Goal: Book appointment/travel/reservation

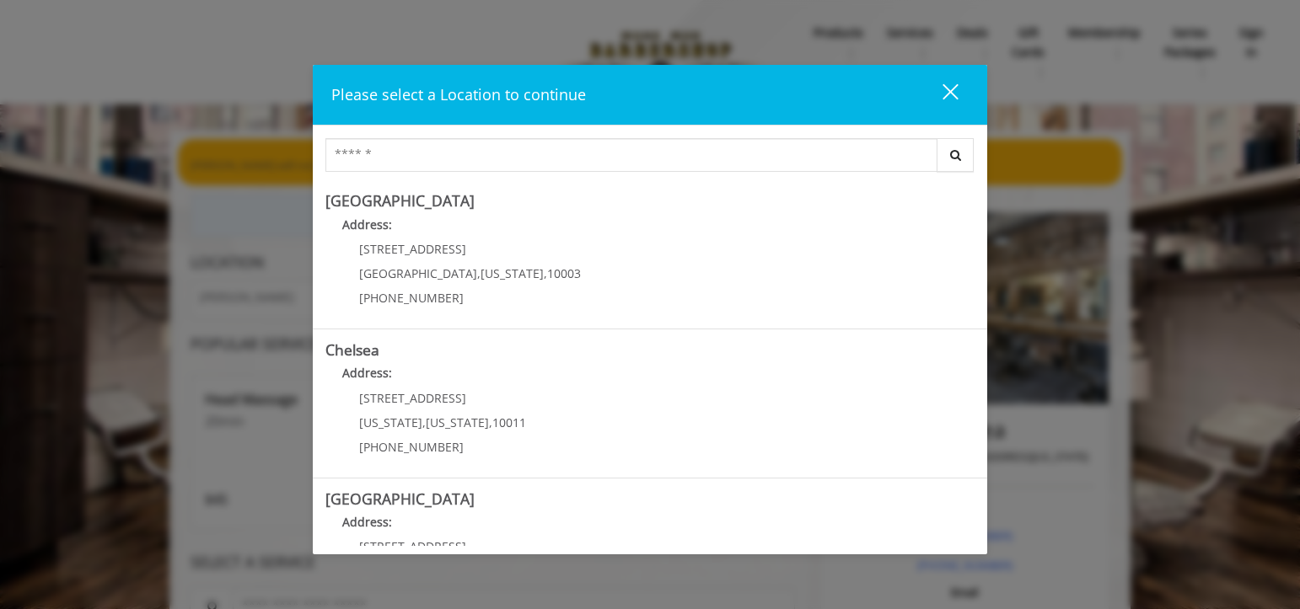
click at [943, 95] on div "close dialog" at bounding box center [950, 91] width 16 height 16
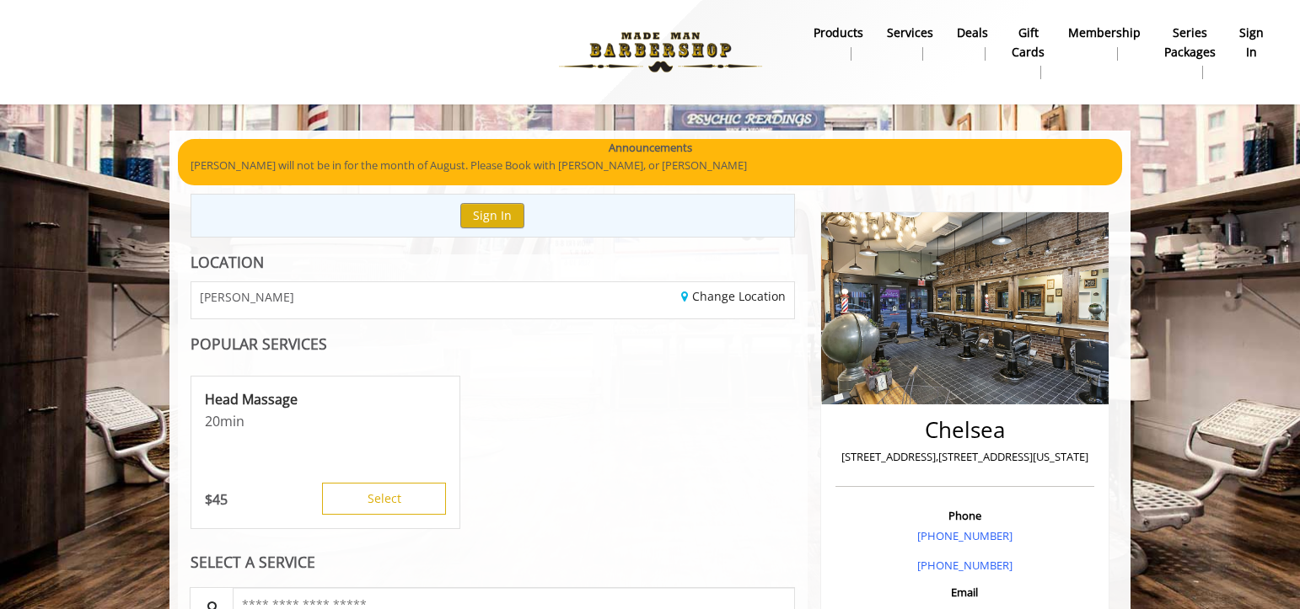
click at [410, 72] on div at bounding box center [400, 52] width 752 height 93
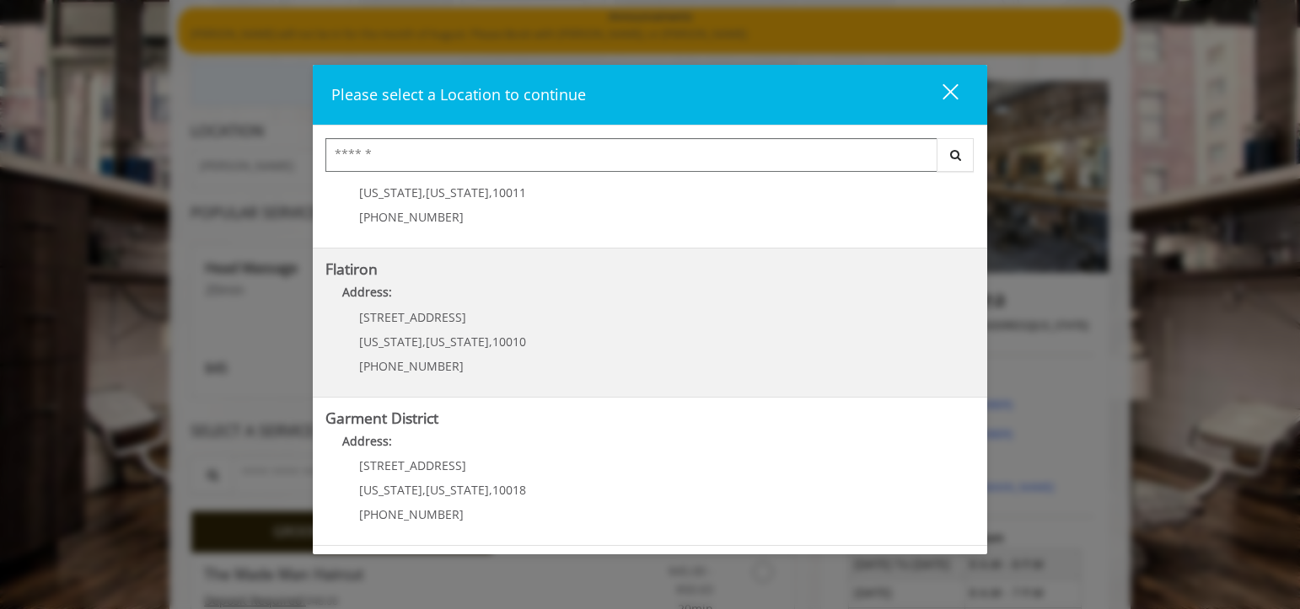
scroll to position [137, 0]
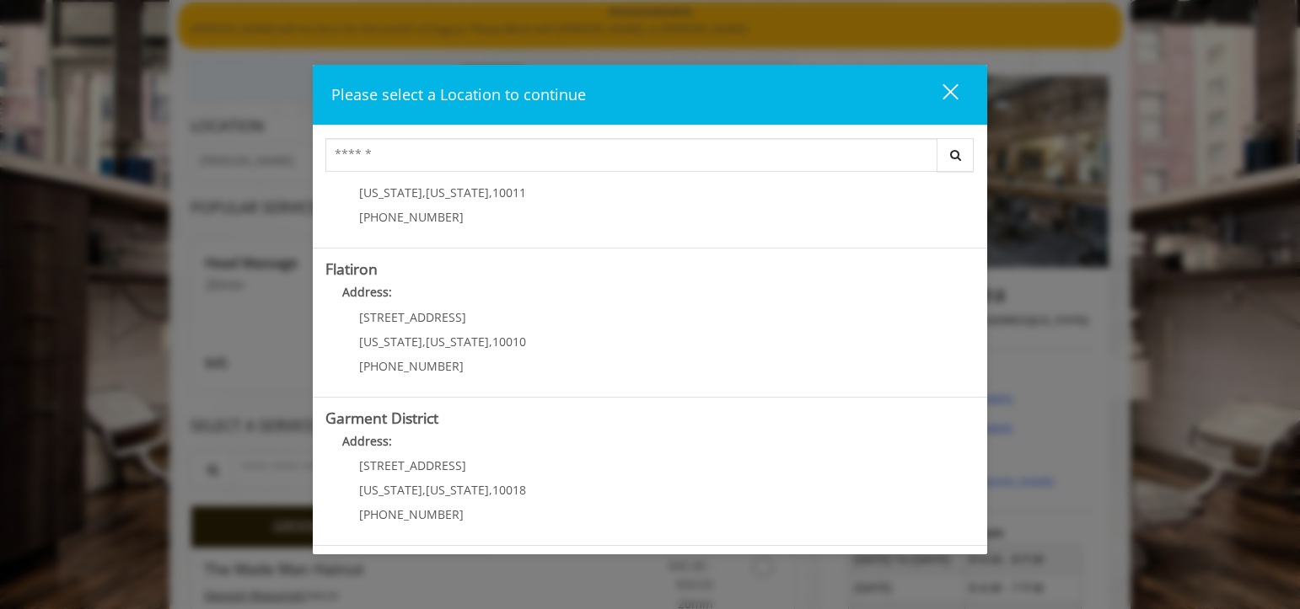
click at [948, 95] on div "close" at bounding box center [940, 95] width 34 height 25
